Goal: Information Seeking & Learning: Compare options

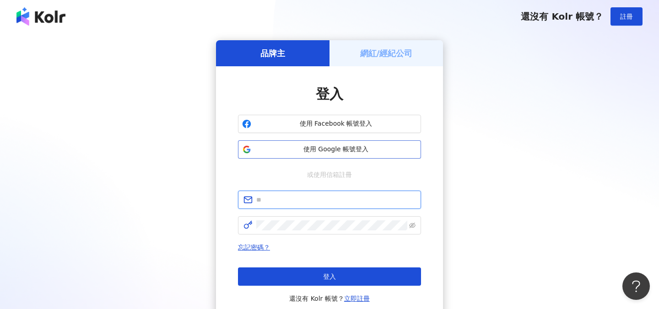
type input "**********"
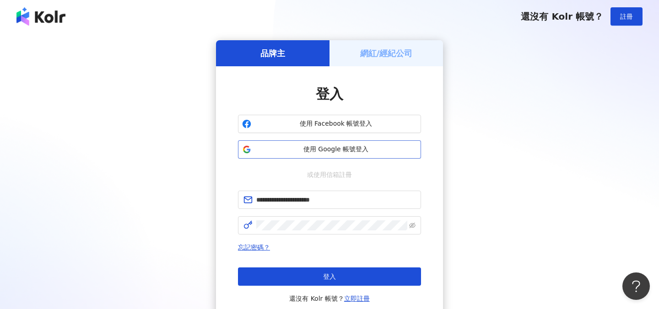
click at [346, 152] on span "使用 Google 帳號登入" at bounding box center [336, 149] width 162 height 9
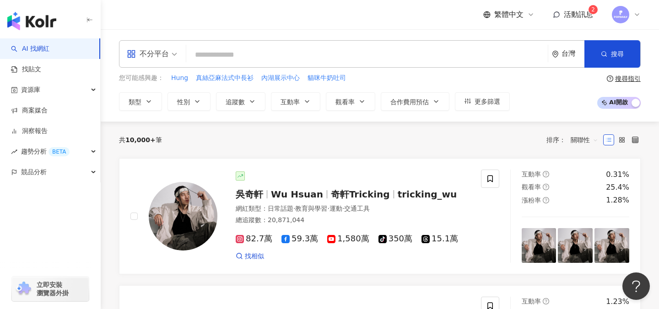
type input "**********"
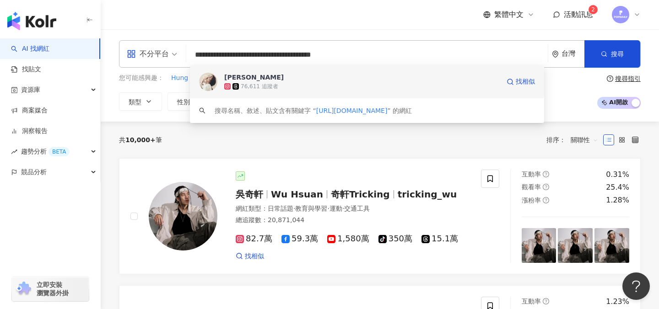
click at [330, 75] on span "[PERSON_NAME]" at bounding box center [362, 77] width 276 height 9
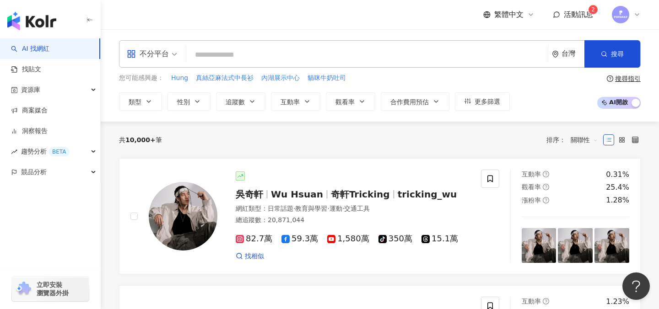
paste input "**********"
type input "**********"
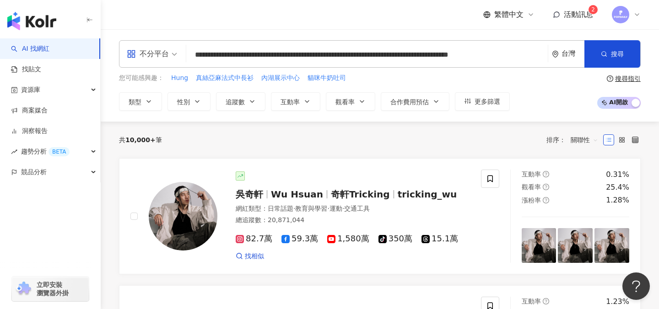
scroll to position [0, 6]
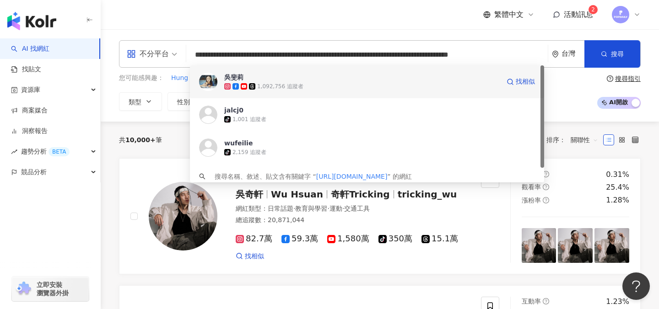
click at [275, 83] on div "1,092,756 追蹤者" at bounding box center [280, 87] width 46 height 8
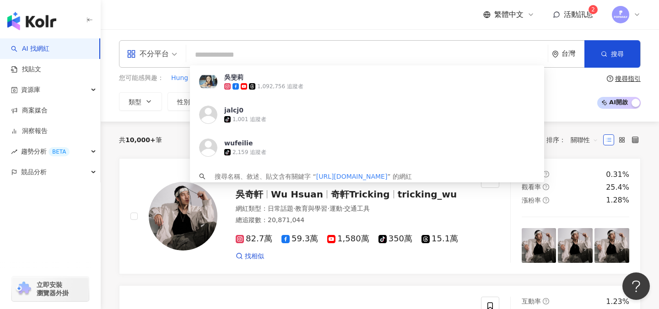
scroll to position [0, 0]
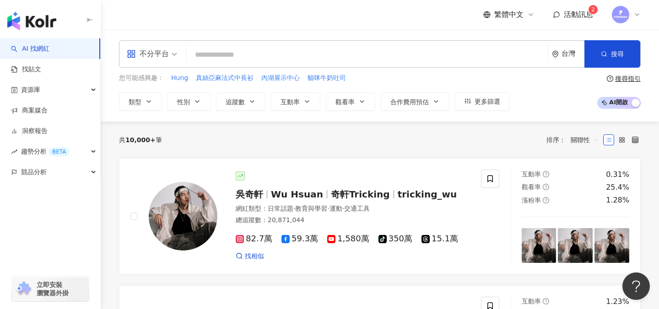
click at [355, 56] on input "search" at bounding box center [367, 54] width 354 height 17
paste input "**********"
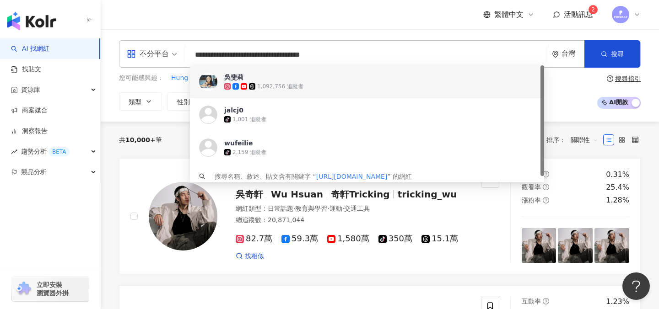
type input "**********"
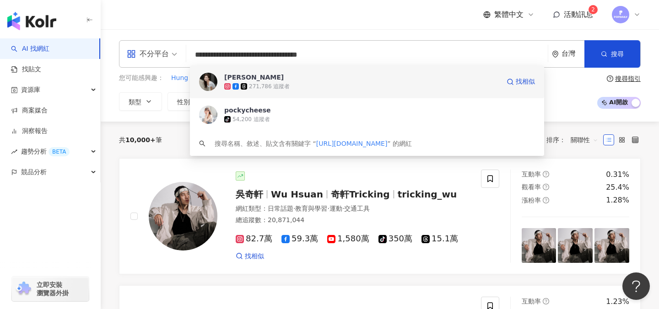
click at [342, 73] on span "陳思綺" at bounding box center [362, 77] width 276 height 9
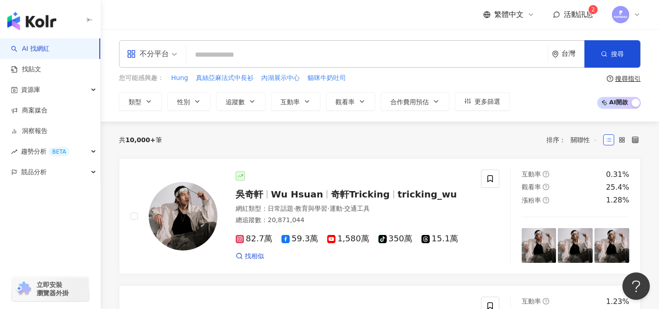
paste input "**********"
type input "**********"
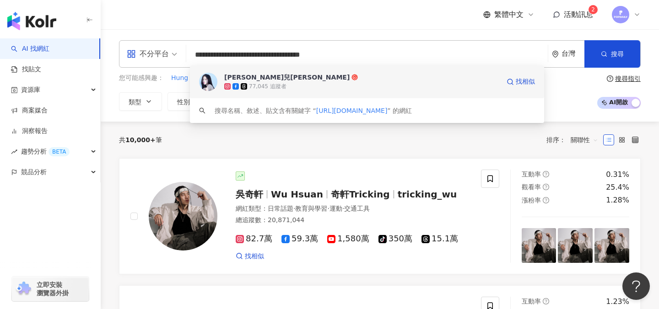
click at [303, 73] on span "[PERSON_NAME]兒[PERSON_NAME]" at bounding box center [362, 77] width 276 height 9
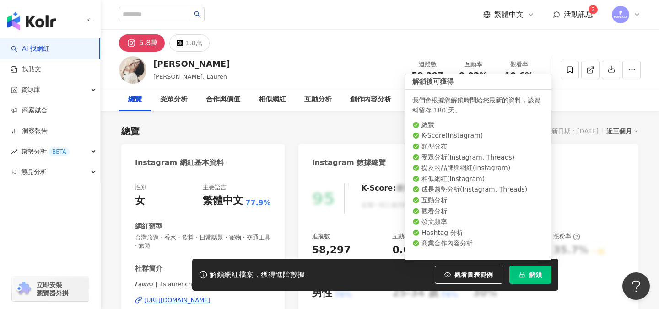
click at [530, 274] on span "解鎖" at bounding box center [535, 274] width 13 height 7
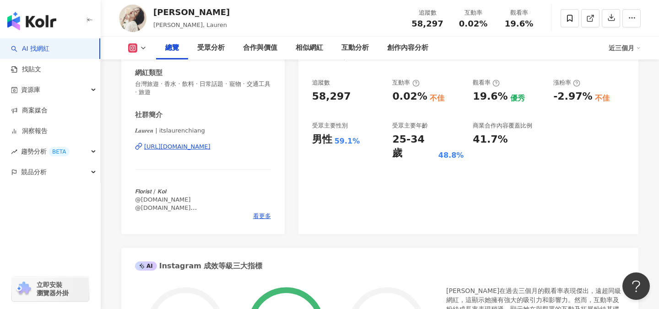
scroll to position [171, 0]
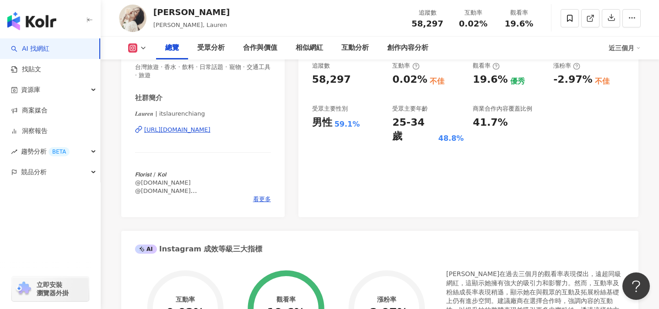
click at [411, 123] on div "25-34 歲" at bounding box center [413, 130] width 43 height 28
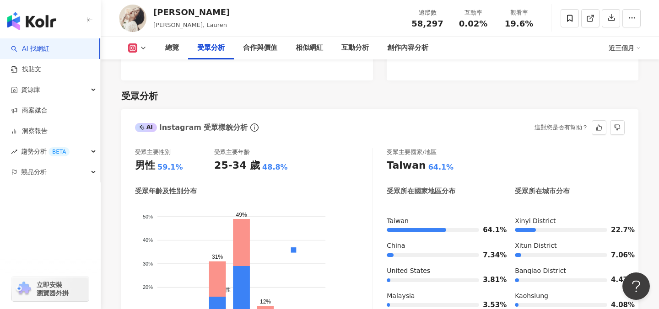
scroll to position [803, 0]
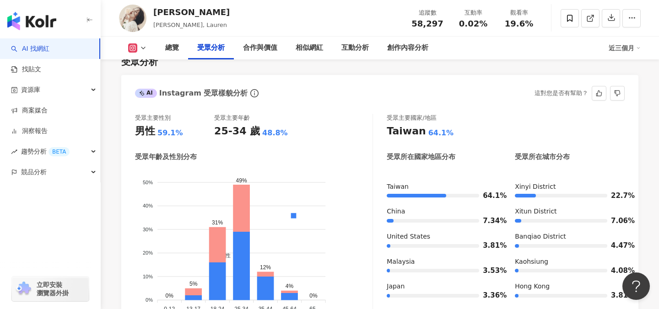
click at [265, 132] on div "48.8%" at bounding box center [275, 133] width 26 height 10
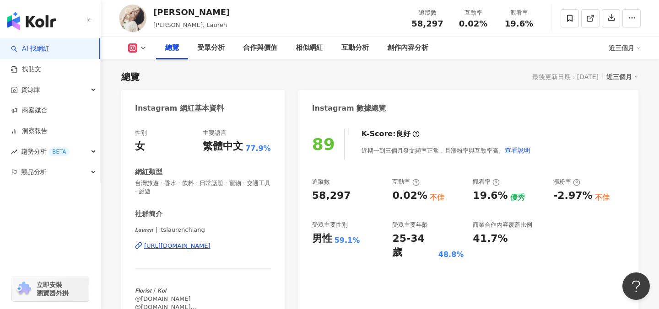
scroll to position [59, 0]
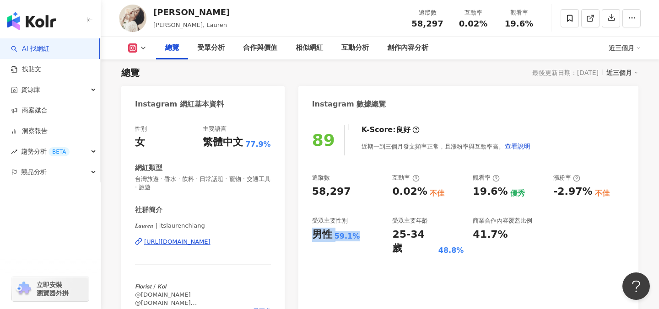
drag, startPoint x: 314, startPoint y: 238, endPoint x: 361, endPoint y: 239, distance: 46.7
click at [361, 239] on div "男性 59.1%" at bounding box center [347, 235] width 71 height 14
copy div "男性 59.1%"
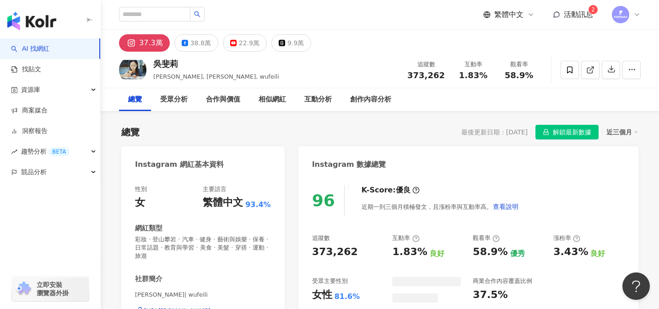
click at [558, 134] on span "解鎖最新數據" at bounding box center [572, 132] width 38 height 15
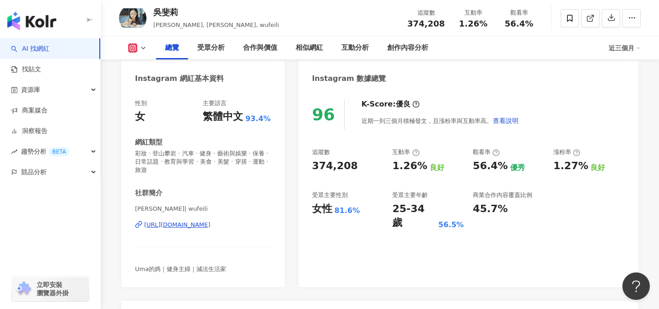
scroll to position [93, 0]
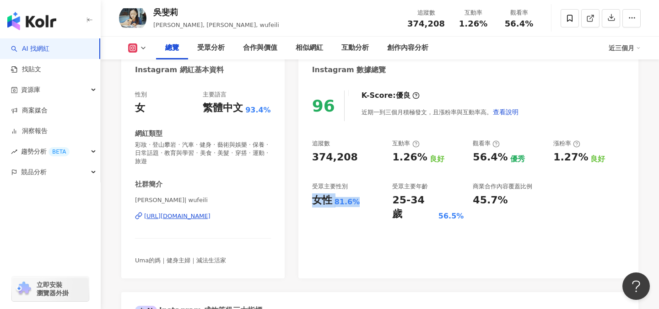
drag, startPoint x: 314, startPoint y: 199, endPoint x: 357, endPoint y: 202, distance: 43.1
click at [358, 202] on div "女性 81.6%" at bounding box center [347, 201] width 71 height 14
copy div "女性 81.6%"
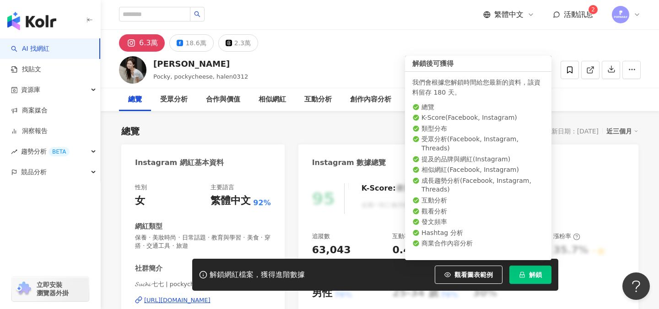
click at [540, 275] on span "解鎖" at bounding box center [535, 274] width 13 height 7
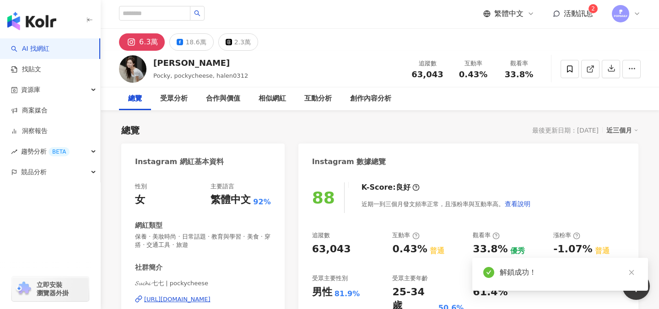
scroll to position [85, 0]
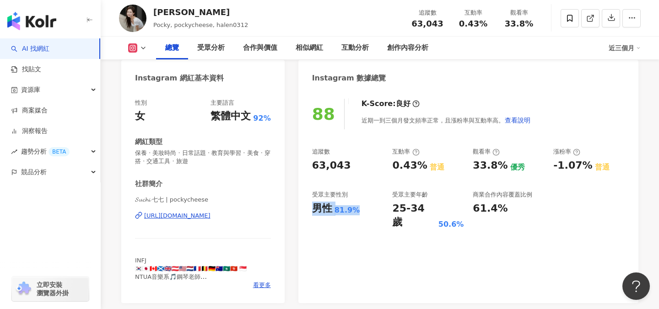
drag, startPoint x: 315, startPoint y: 208, endPoint x: 364, endPoint y: 208, distance: 49.4
click at [366, 209] on div "男性 81.9%" at bounding box center [347, 209] width 71 height 14
copy div "男性 81.9%"
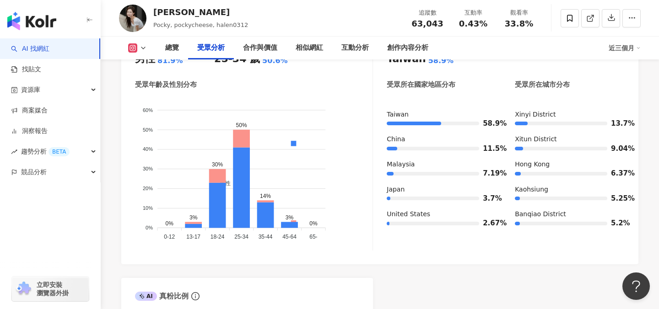
scroll to position [874, 0]
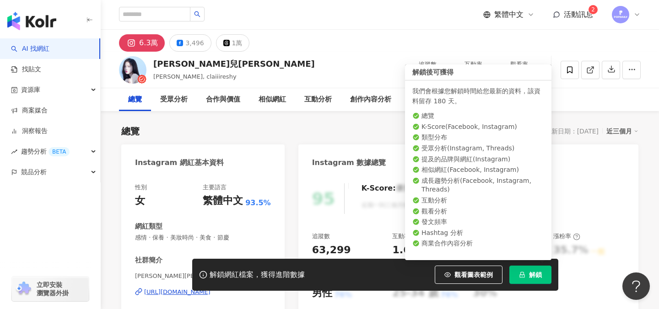
click at [516, 275] on button "解鎖" at bounding box center [530, 275] width 42 height 18
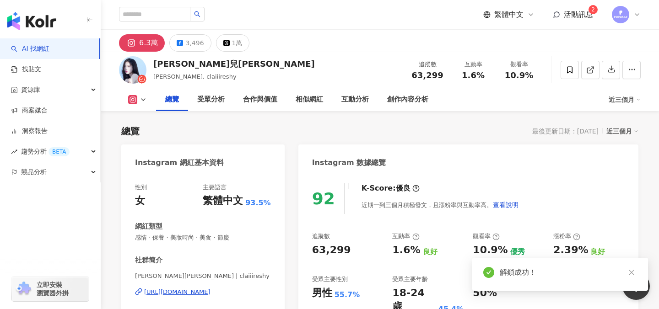
scroll to position [89, 0]
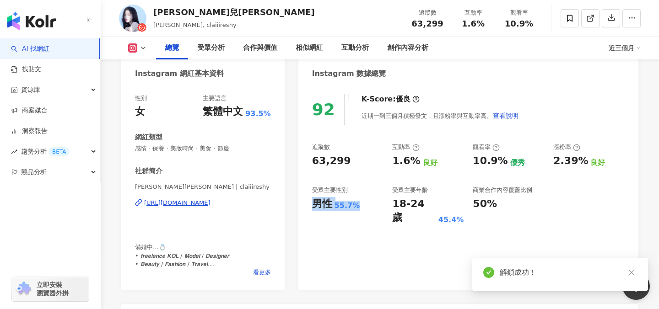
drag, startPoint x: 315, startPoint y: 209, endPoint x: 367, endPoint y: 207, distance: 52.2
click at [368, 208] on div "男性 55.7%" at bounding box center [347, 204] width 71 height 14
copy div "男性 55.7%"
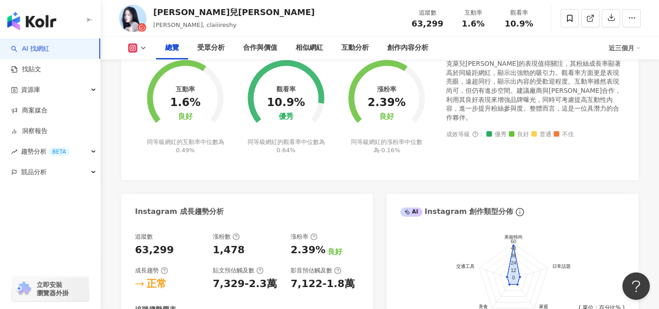
scroll to position [292, 0]
